Goal: Find specific page/section: Find specific page/section

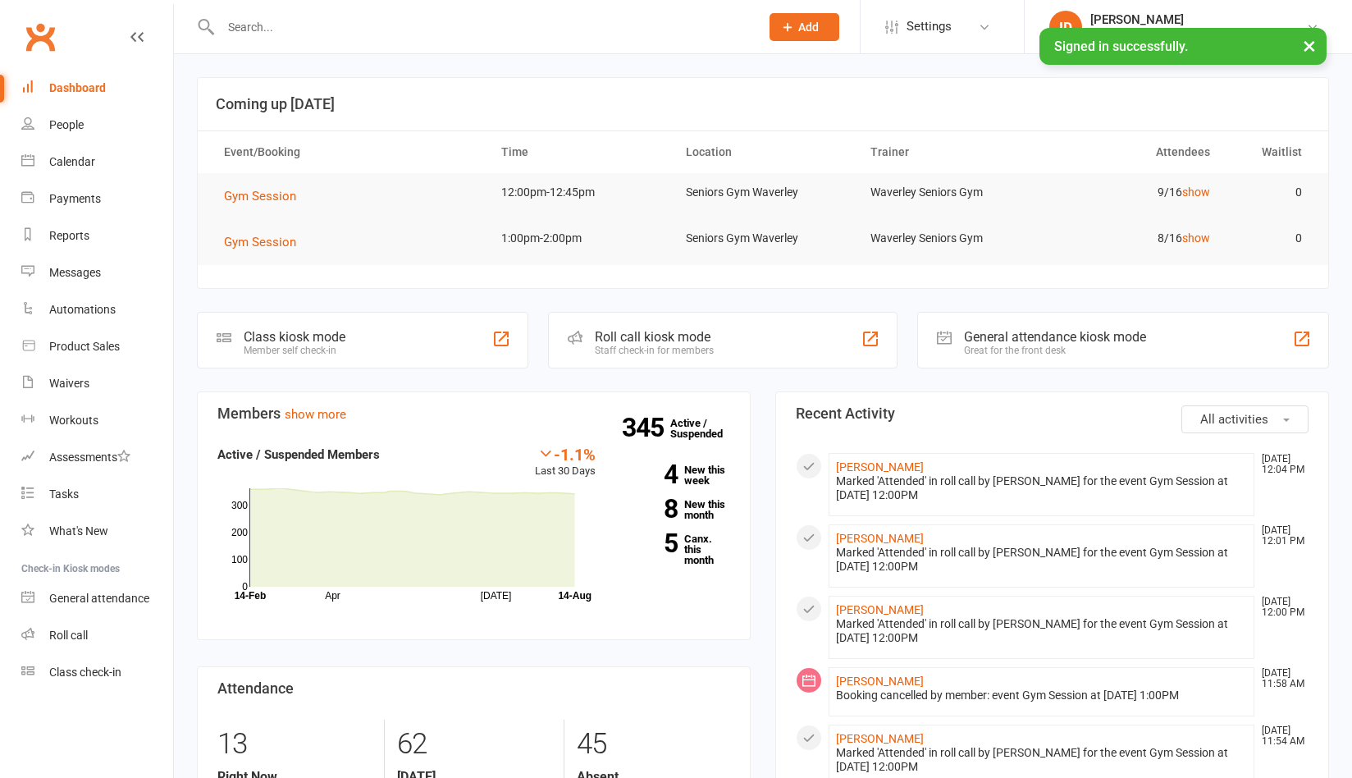
click at [299, 34] on input "text" at bounding box center [482, 27] width 532 height 23
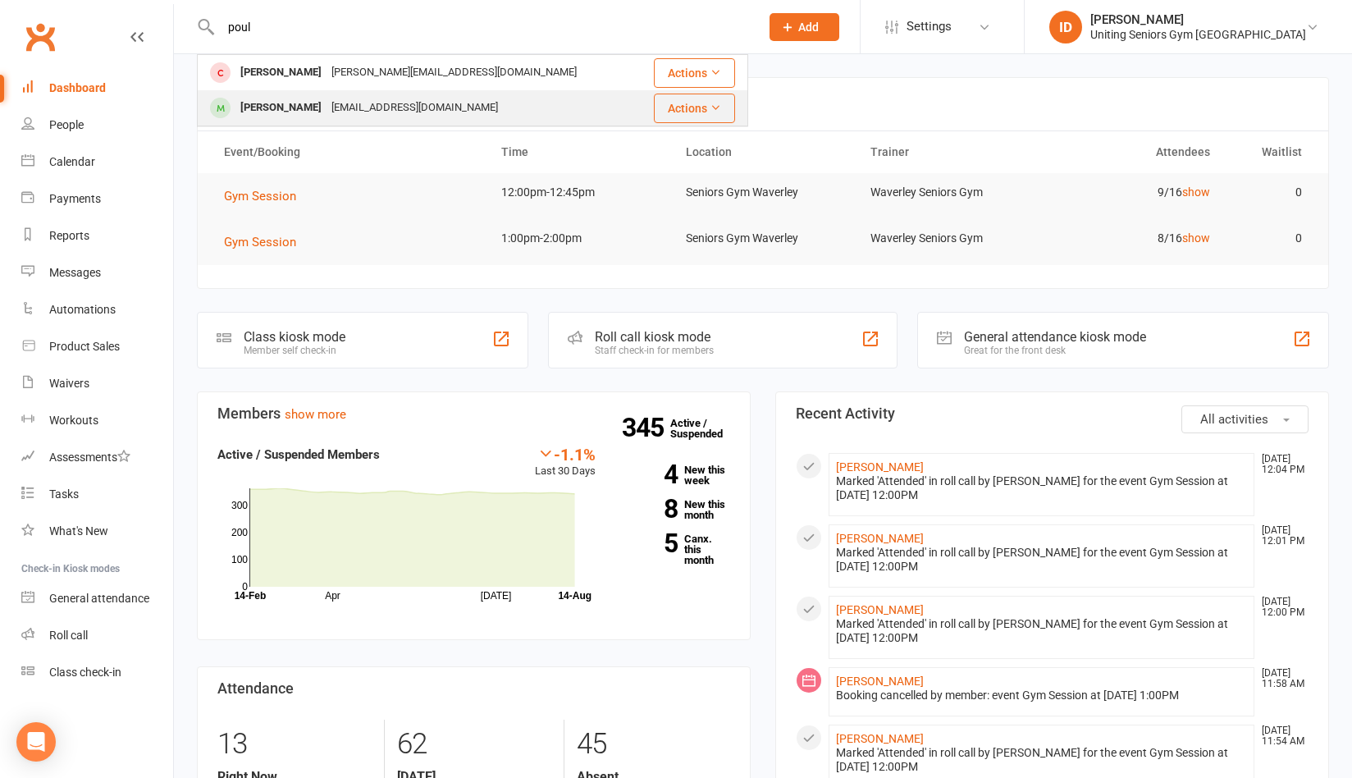
type input "poul"
click at [285, 109] on div "[PERSON_NAME]" at bounding box center [280, 108] width 91 height 24
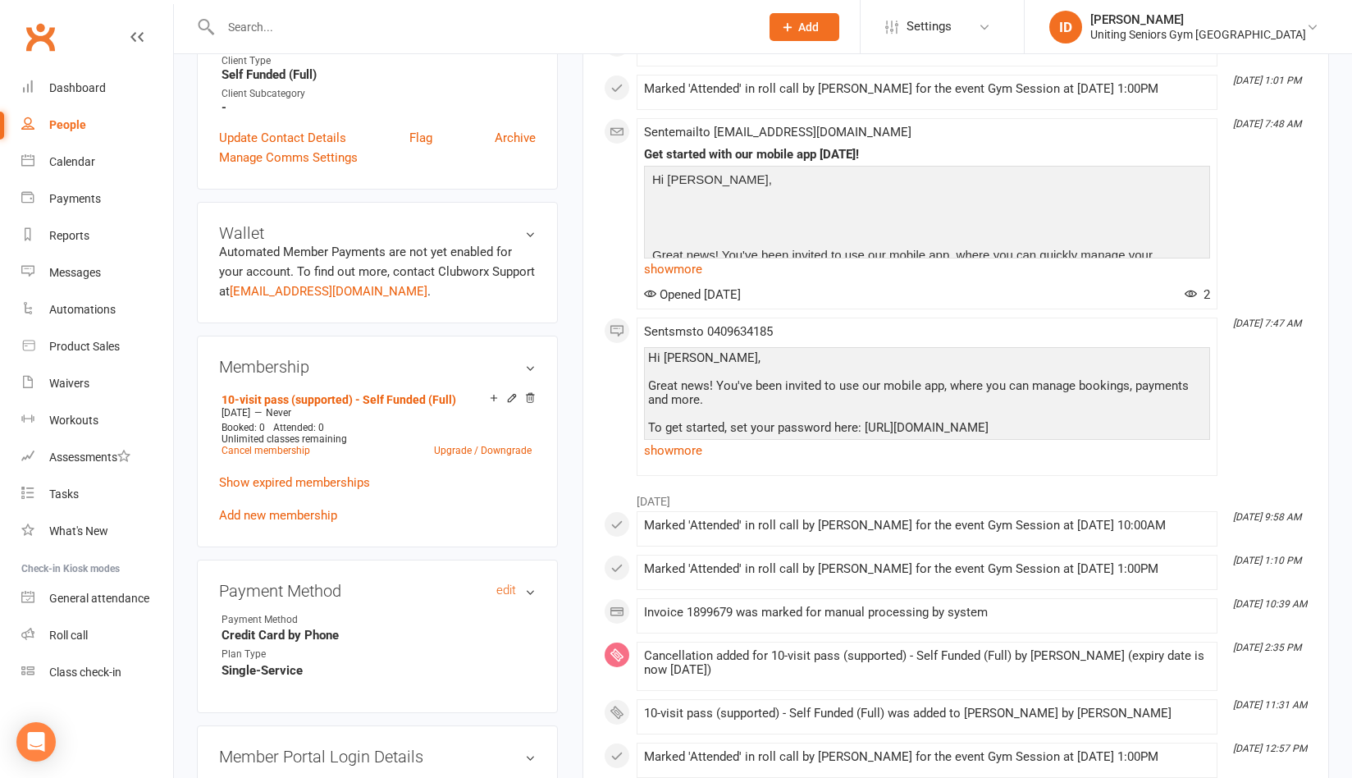
scroll to position [656, 0]
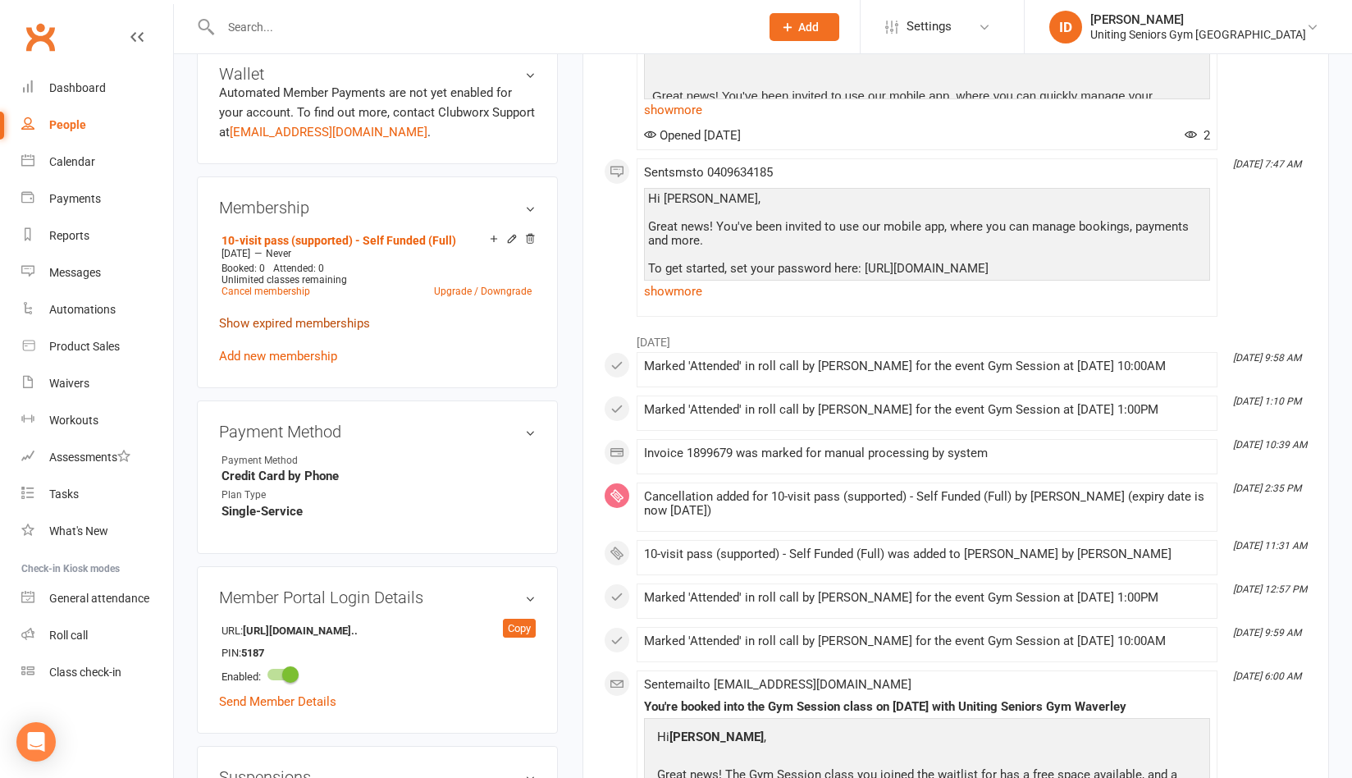
click at [302, 321] on link "Show expired memberships" at bounding box center [294, 323] width 151 height 15
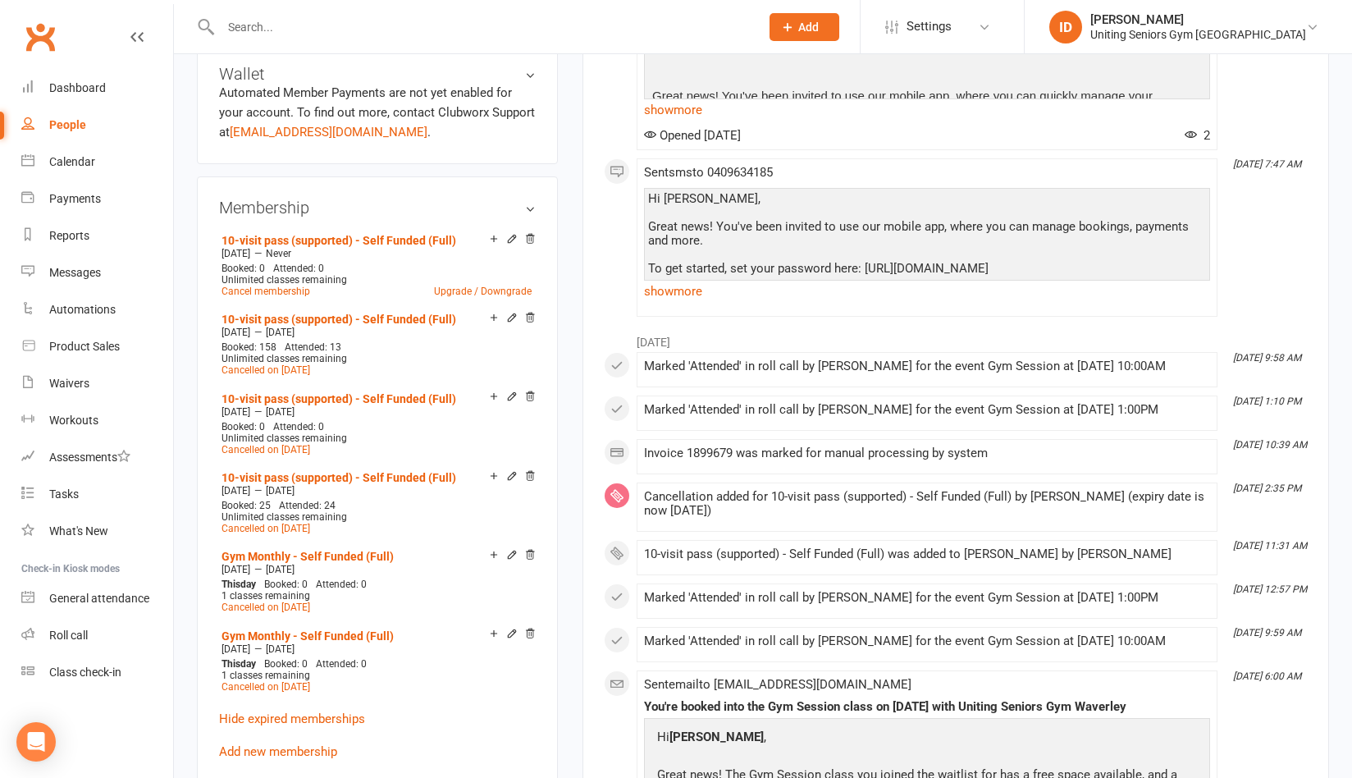
click at [35, 38] on link "Clubworx" at bounding box center [40, 36] width 41 height 41
